Goal: Information Seeking & Learning: Find specific fact

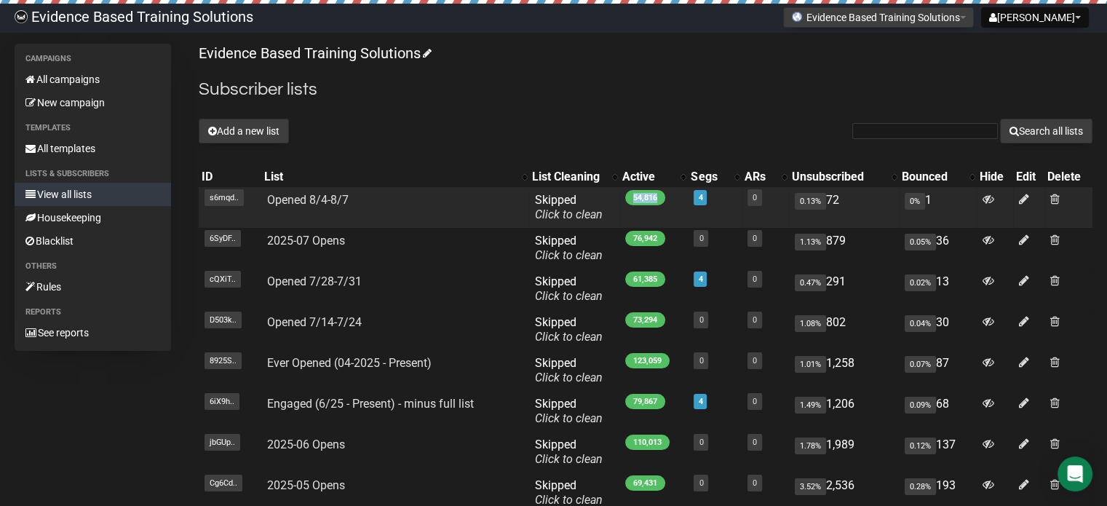
drag, startPoint x: 632, startPoint y: 197, endPoint x: 663, endPoint y: 195, distance: 30.6
click at [663, 195] on span "54,816" at bounding box center [645, 197] width 40 height 15
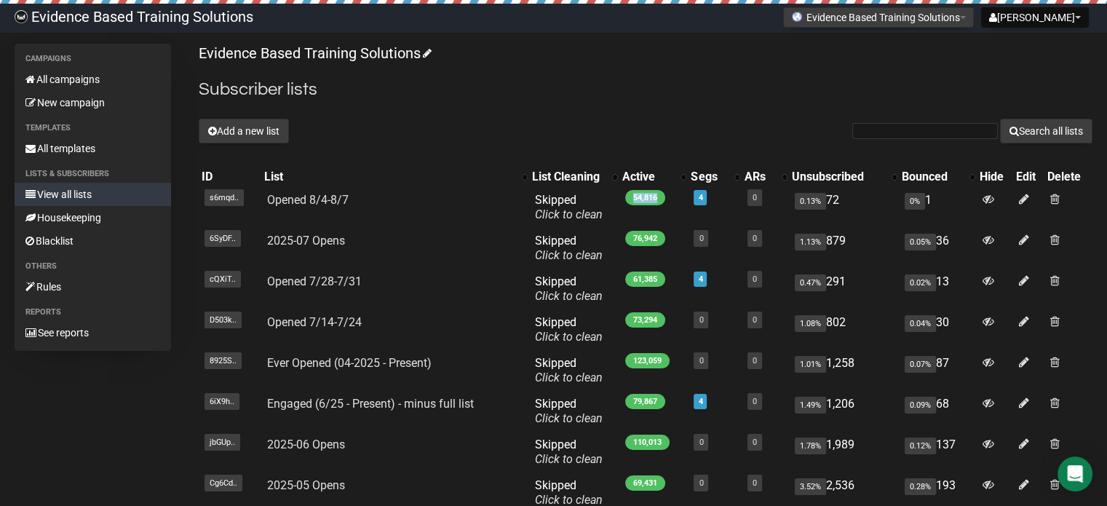
copy span "54,816"
click at [591, 100] on h2 "Subscriber lists" at bounding box center [646, 89] width 894 height 26
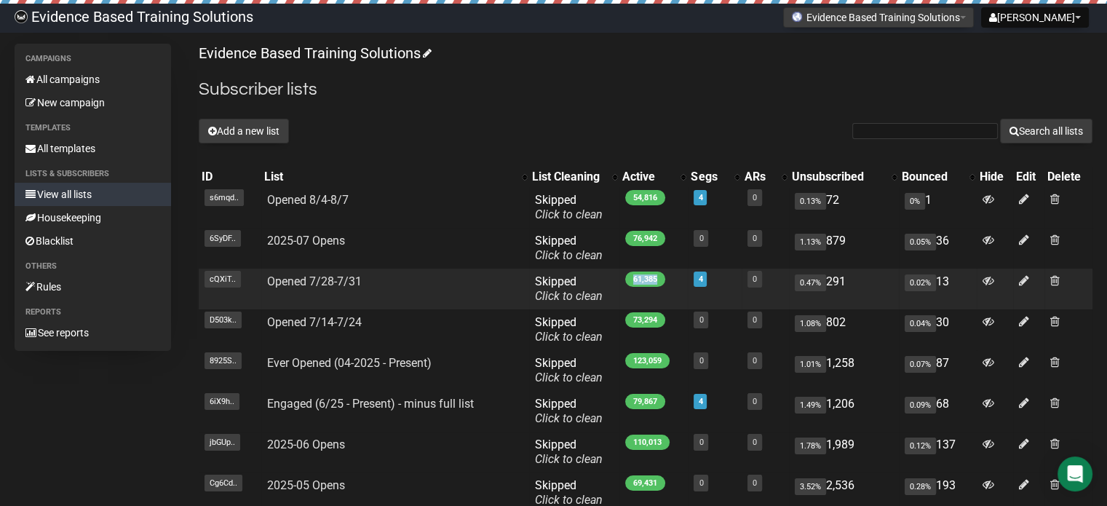
drag, startPoint x: 630, startPoint y: 277, endPoint x: 656, endPoint y: 279, distance: 25.6
click at [656, 279] on span "61,385" at bounding box center [645, 278] width 40 height 15
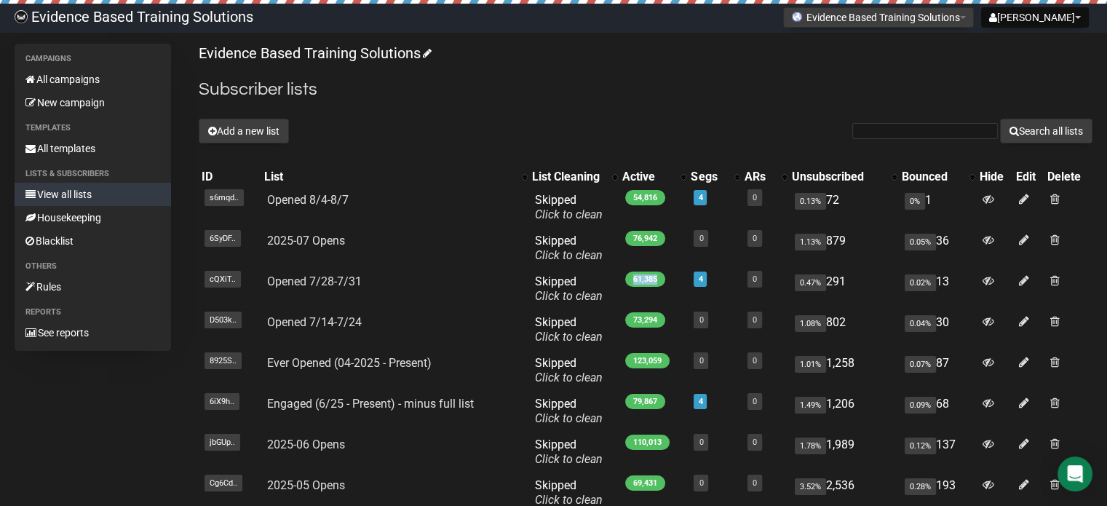
copy span "61,385"
click at [644, 46] on p "Evidence Based Training Solutions" at bounding box center [646, 54] width 894 height 20
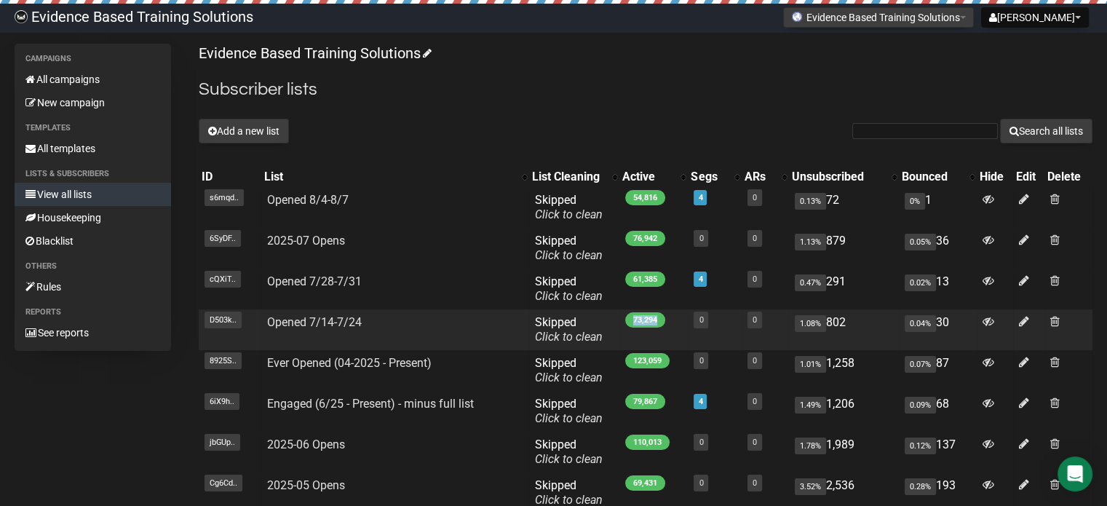
drag, startPoint x: 632, startPoint y: 319, endPoint x: 658, endPoint y: 319, distance: 26.2
click at [658, 319] on span "73,294" at bounding box center [645, 319] width 40 height 15
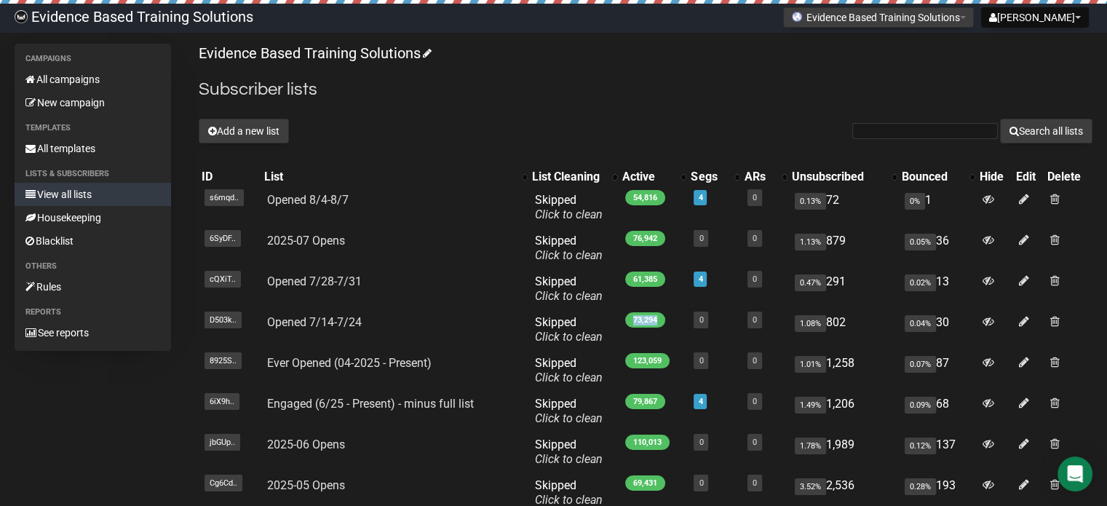
copy span "73,294"
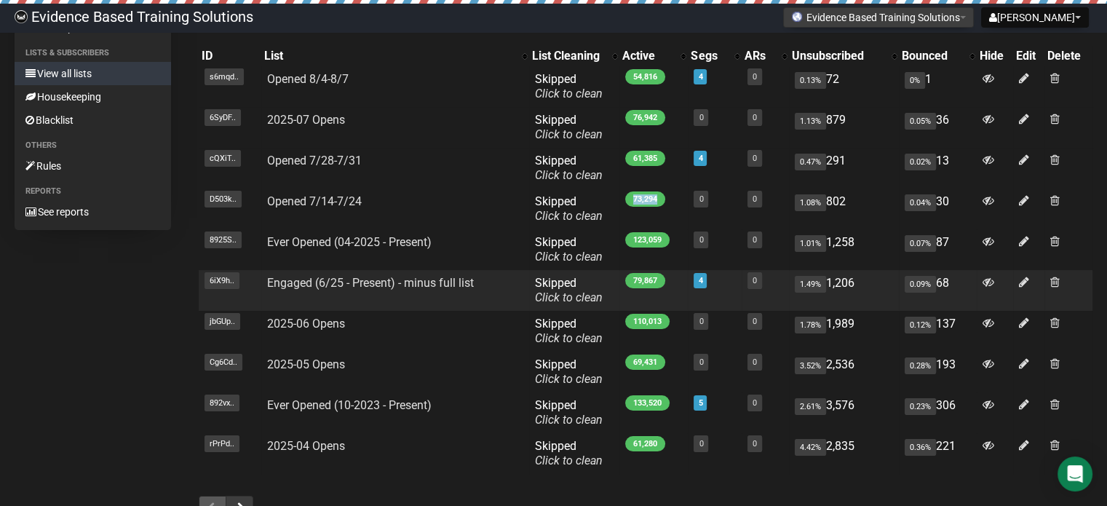
scroll to position [146, 0]
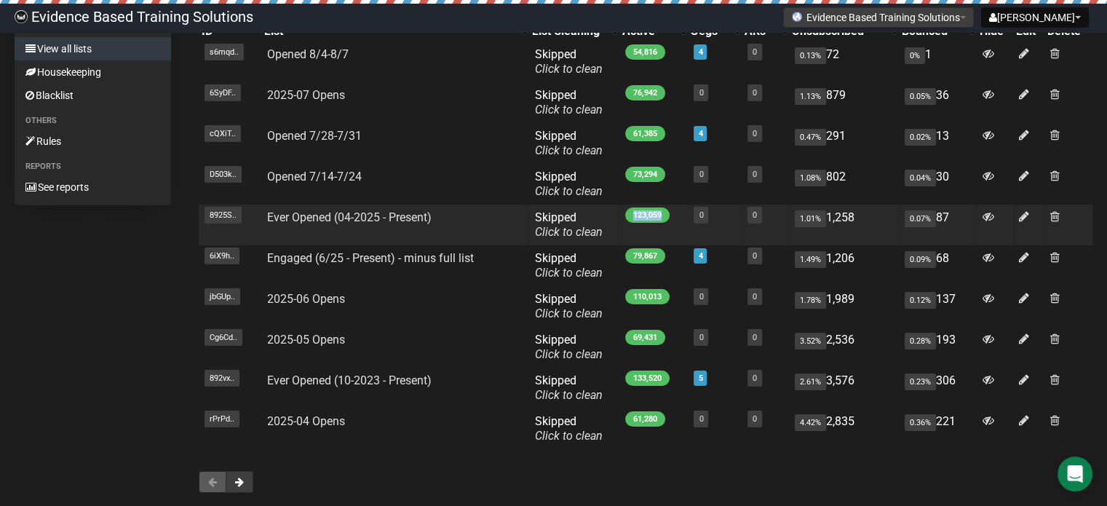
drag, startPoint x: 632, startPoint y: 215, endPoint x: 670, endPoint y: 217, distance: 37.9
click at [670, 217] on td "123,059" at bounding box center [653, 224] width 68 height 41
copy span "123,059"
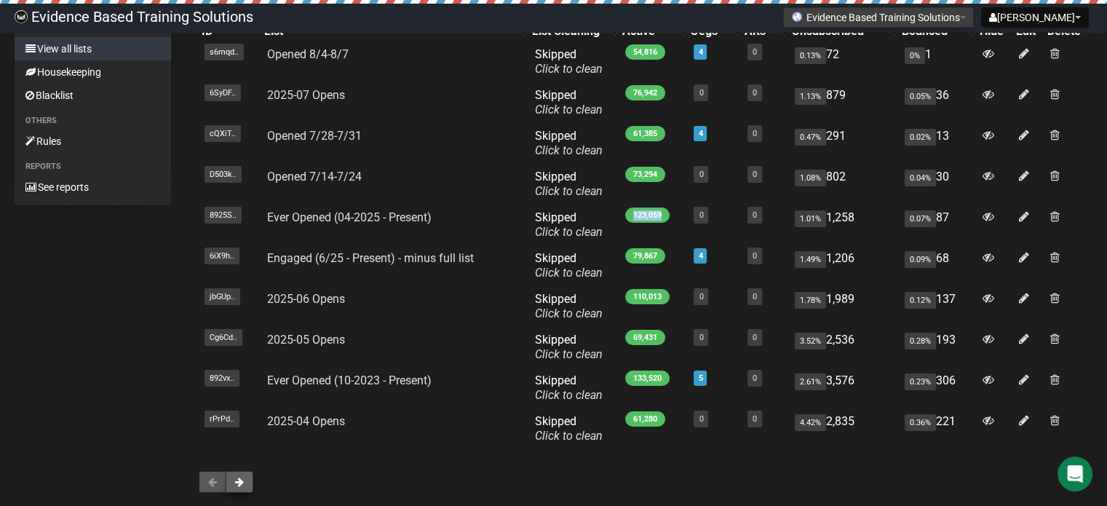
click at [245, 480] on button at bounding box center [240, 482] width 28 height 22
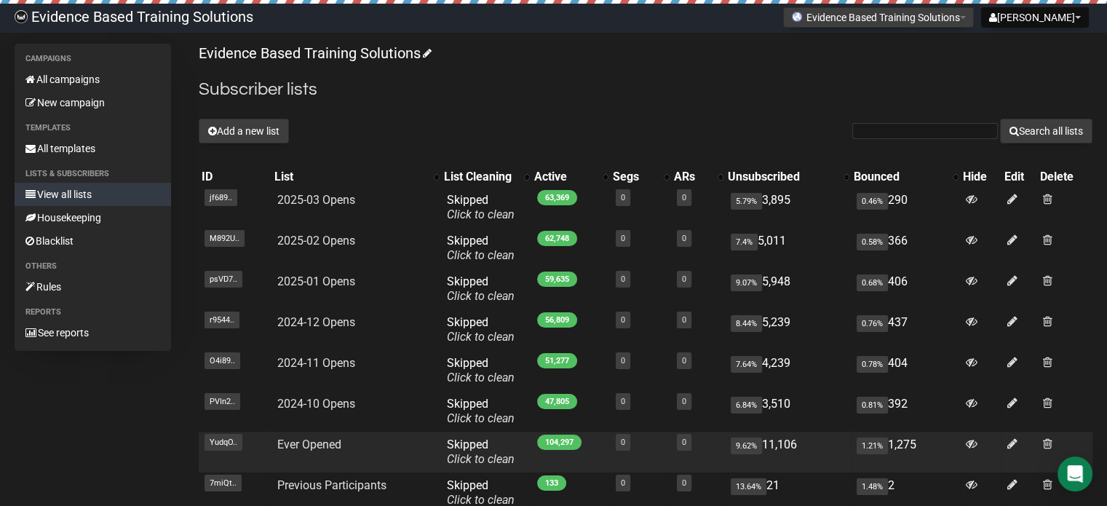
scroll to position [146, 0]
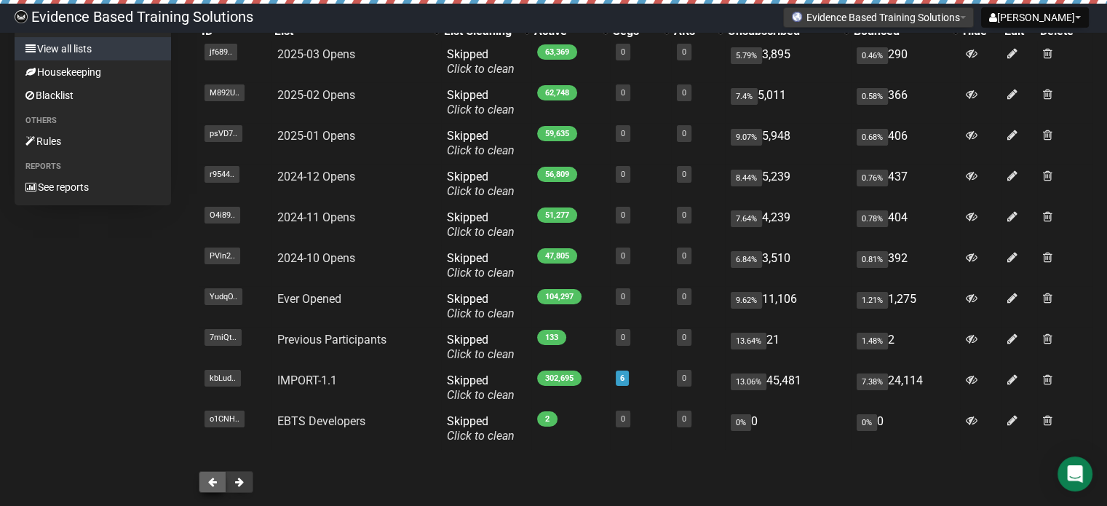
click at [217, 479] on button at bounding box center [213, 482] width 28 height 22
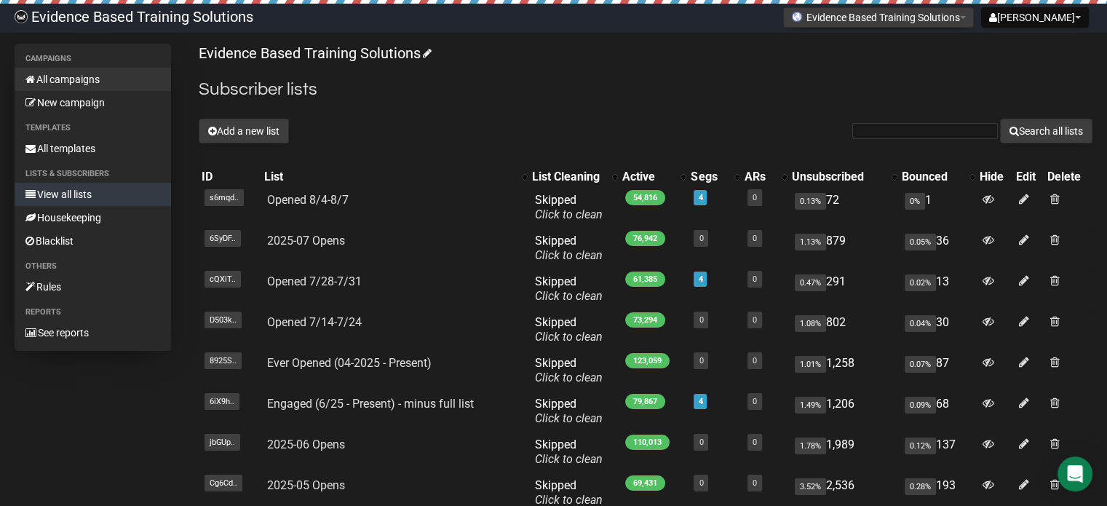
click at [87, 84] on link "All campaigns" at bounding box center [93, 79] width 156 height 23
